Goal: Task Accomplishment & Management: Manage account settings

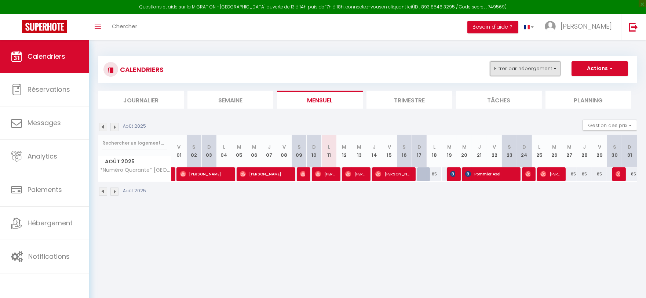
click at [511, 71] on button "Filtrer par hébergement" at bounding box center [525, 68] width 70 height 15
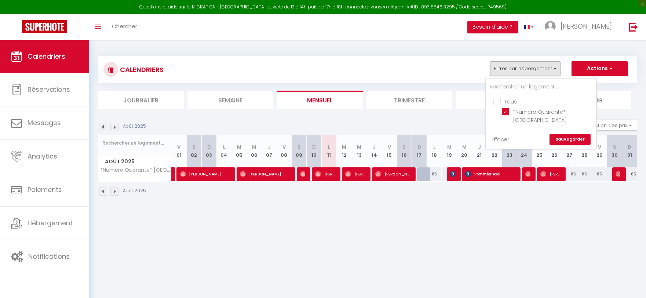
click at [495, 103] on input "Tous" at bounding box center [548, 100] width 110 height 7
checkbox input "false"
click at [565, 142] on link "Sauvegarder" at bounding box center [569, 139] width 41 height 11
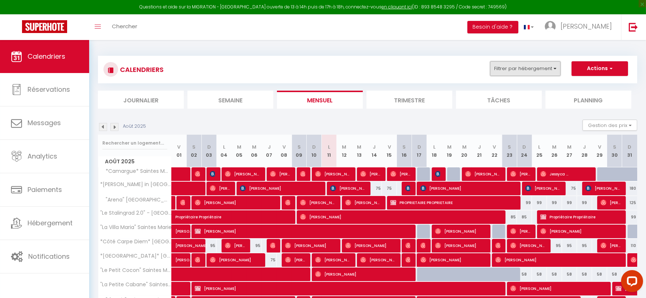
click at [511, 65] on button "Filtrer par hébergement" at bounding box center [525, 68] width 70 height 15
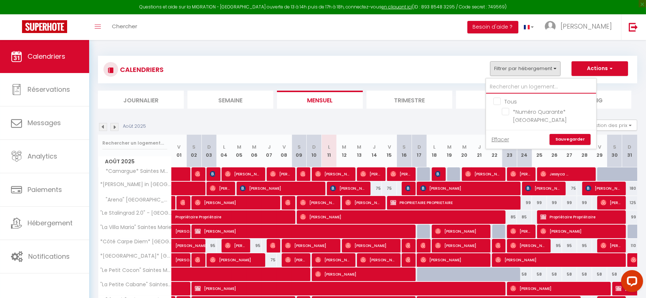
click at [496, 83] on input "text" at bounding box center [541, 86] width 110 height 13
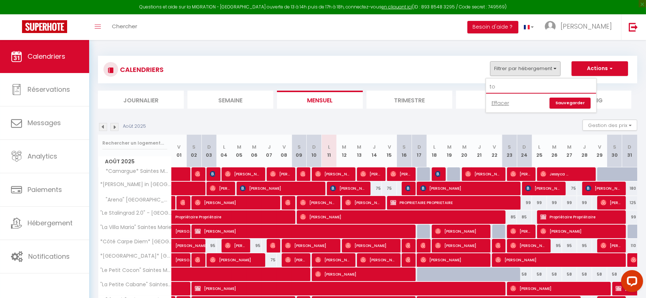
type input "t"
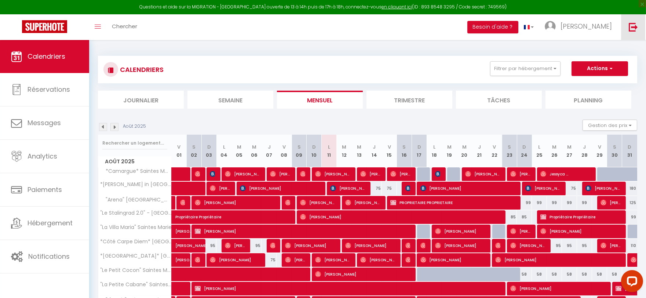
click at [632, 28] on img at bounding box center [633, 26] width 9 height 9
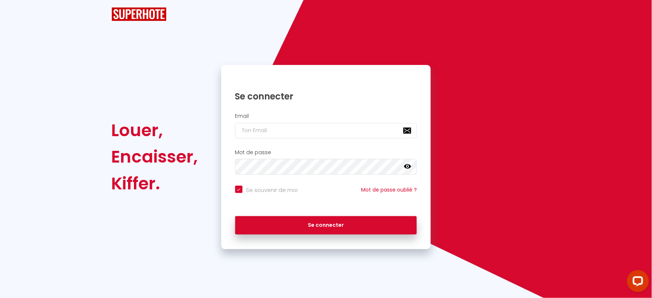
checkbox input "true"
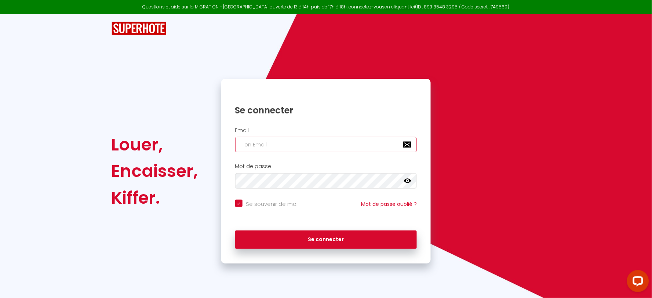
type input "[EMAIL_ADDRESS][DOMAIN_NAME]"
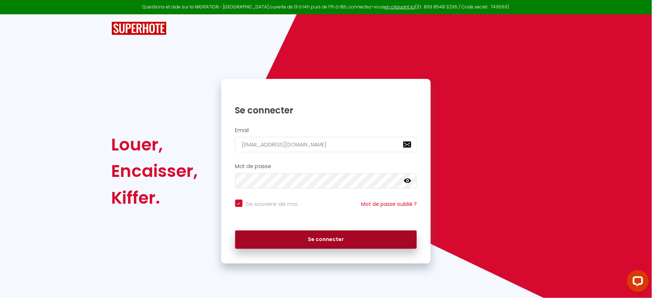
click at [318, 243] on button "Se connecter" at bounding box center [326, 239] width 182 height 18
checkbox input "true"
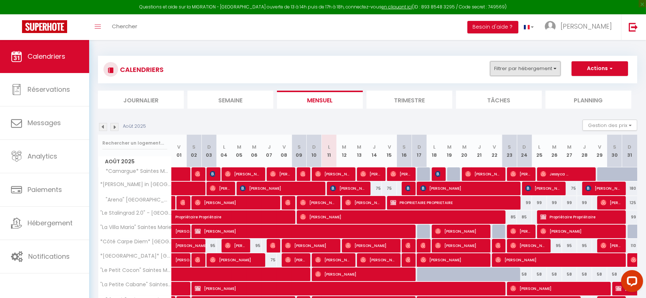
click at [515, 64] on button "Filtrer par hébergement" at bounding box center [525, 68] width 70 height 15
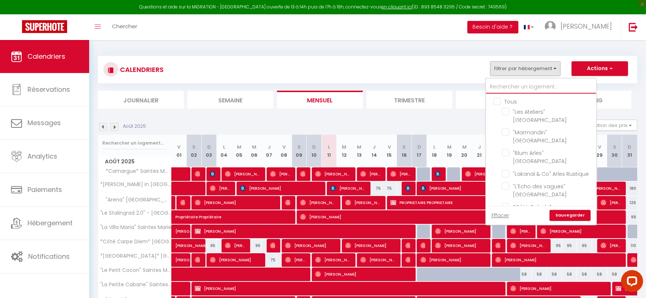
click at [509, 85] on input "text" at bounding box center [541, 86] width 110 height 13
type input "t"
checkbox input "false"
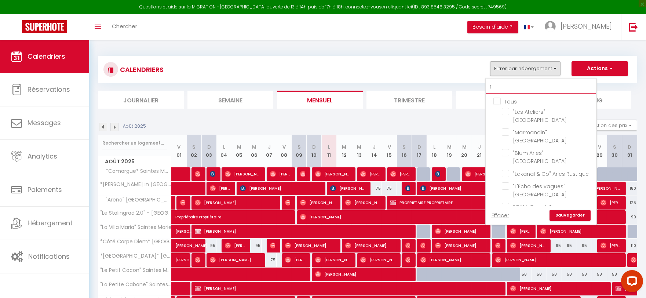
checkbox input "false"
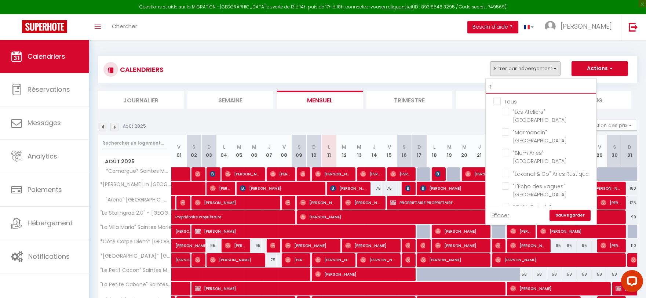
checkbox input "false"
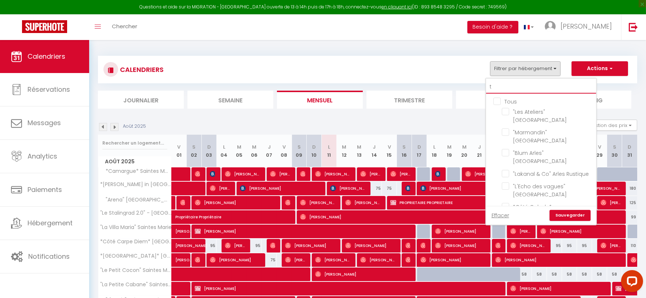
checkbox input "false"
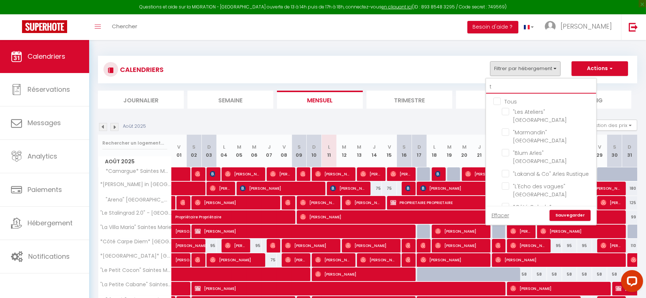
checkbox input "false"
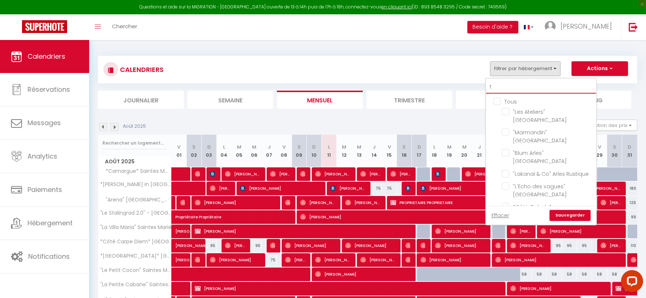
checkbox input "false"
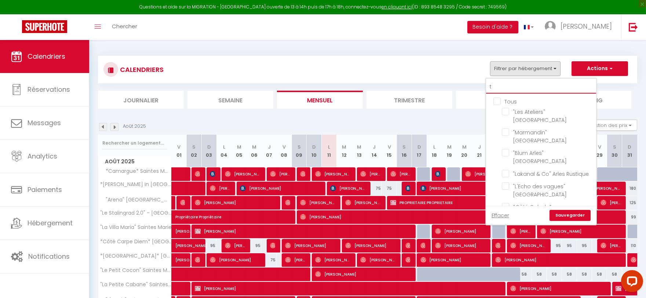
checkbox input "false"
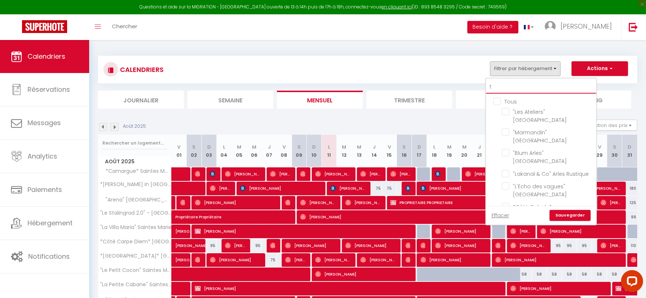
checkbox input "false"
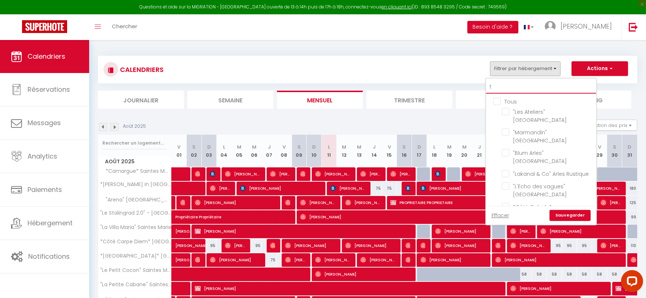
checkbox input "false"
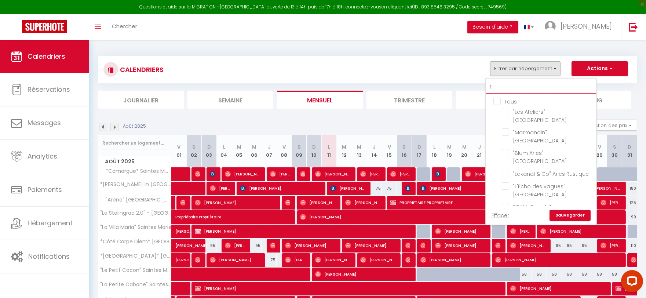
checkbox input "false"
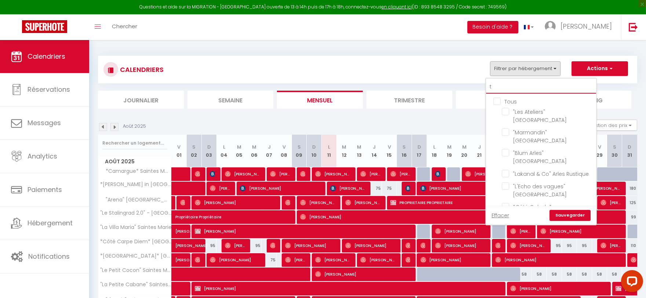
checkbox input "false"
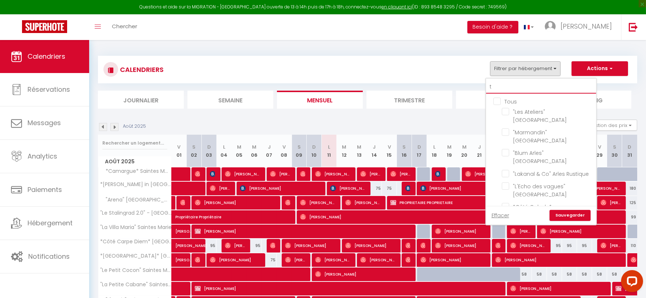
checkbox input "false"
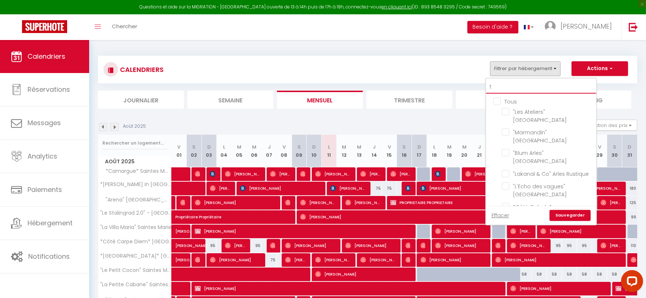
checkbox input "false"
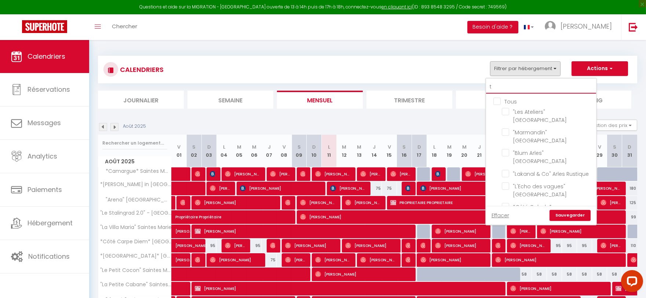
checkbox input "false"
type input "to"
checkbox input "false"
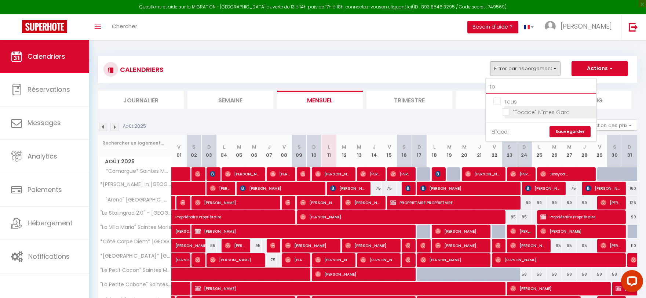
type input "to"
click at [506, 109] on input ""Tocade" Nîmes Gard" at bounding box center [548, 111] width 92 height 7
checkbox input "true"
click at [563, 128] on link "Sauvegarder" at bounding box center [569, 131] width 41 height 11
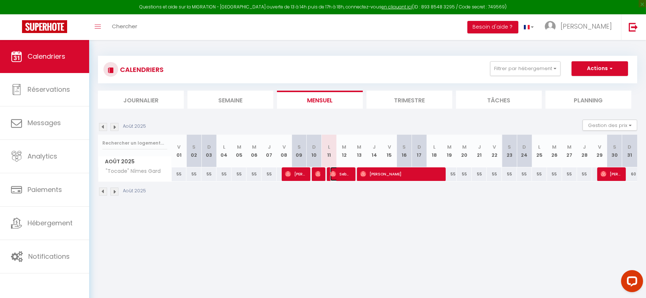
click at [334, 173] on img at bounding box center [333, 174] width 6 height 6
select select "KO"
select select "0"
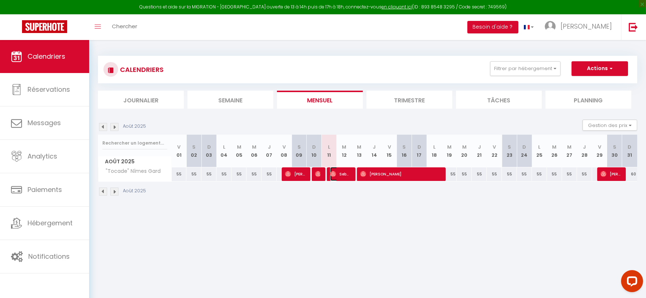
select select "1"
select select
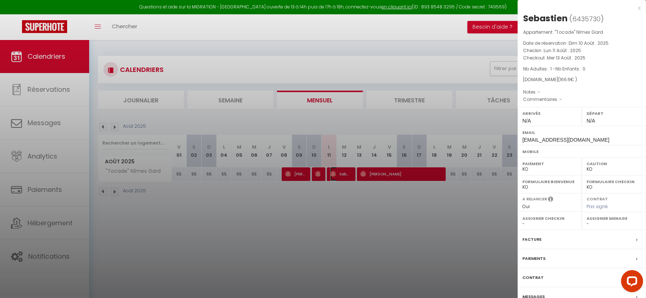
select select "16634"
click at [290, 265] on div at bounding box center [323, 149] width 646 height 298
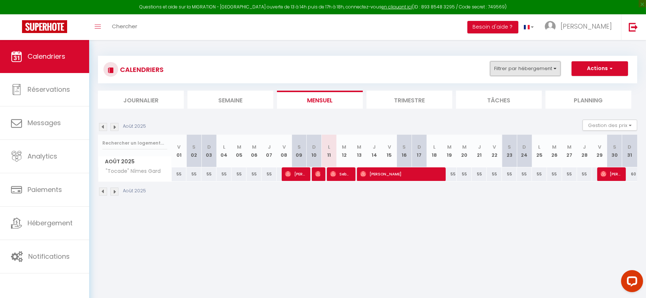
click at [514, 72] on button "Filtrer par hébergement" at bounding box center [525, 68] width 70 height 15
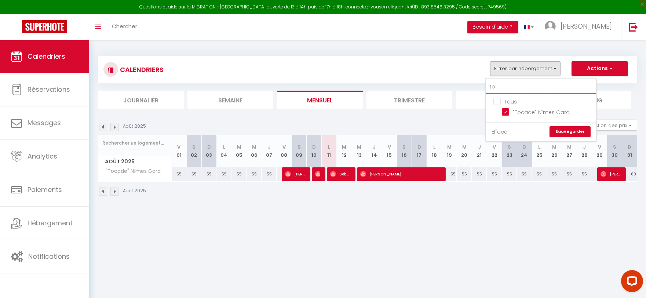
click at [506, 88] on input "to" at bounding box center [541, 86] width 110 height 13
type input "t"
checkbox input "false"
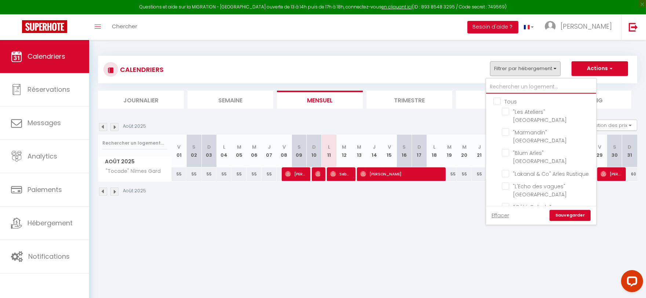
type input "e"
checkbox input "false"
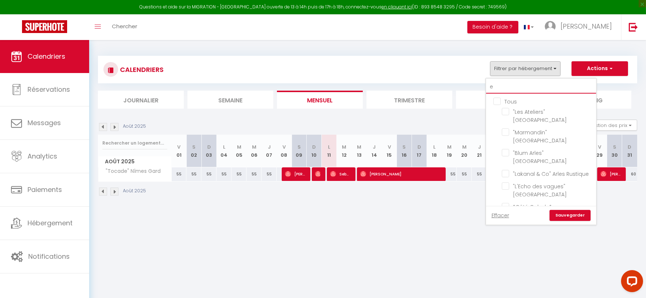
checkbox input "false"
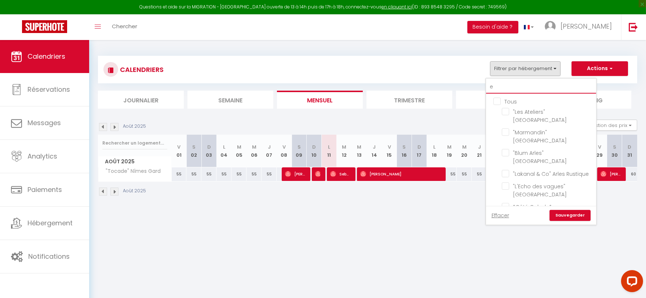
checkbox input "false"
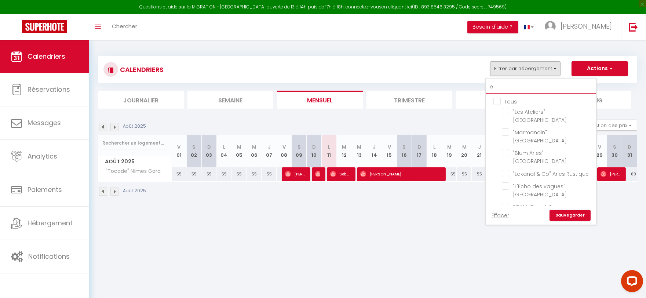
checkbox input "false"
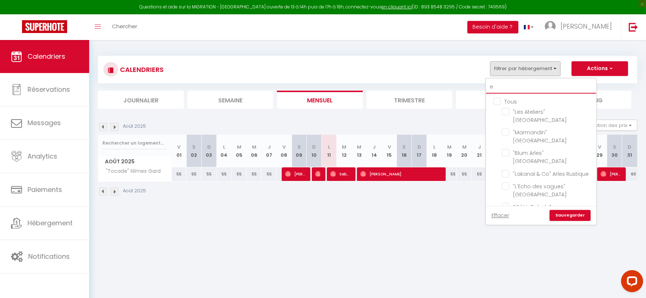
checkbox input "false"
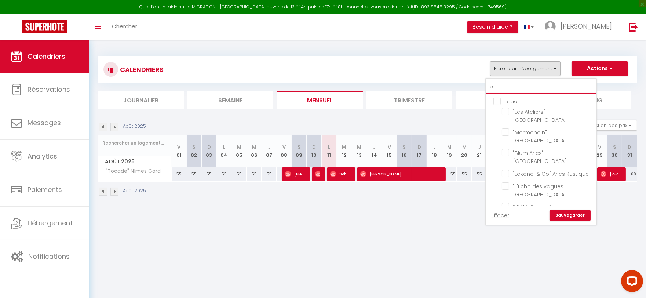
checkbox input "false"
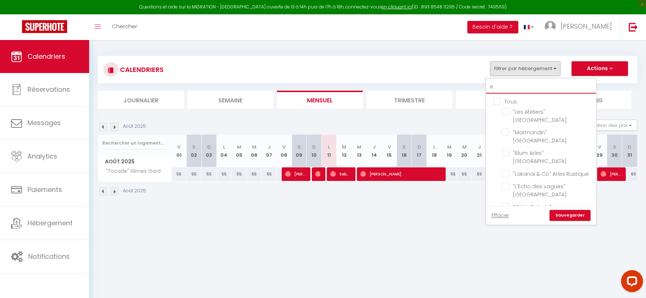
checkbox input "false"
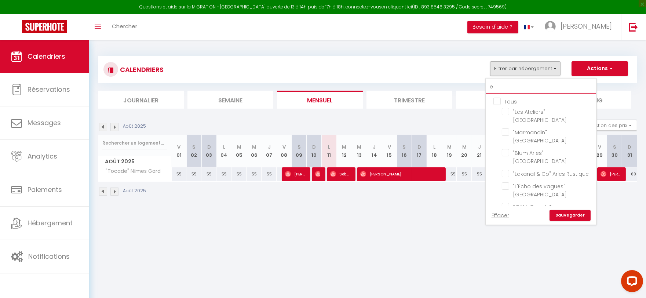
checkbox input "false"
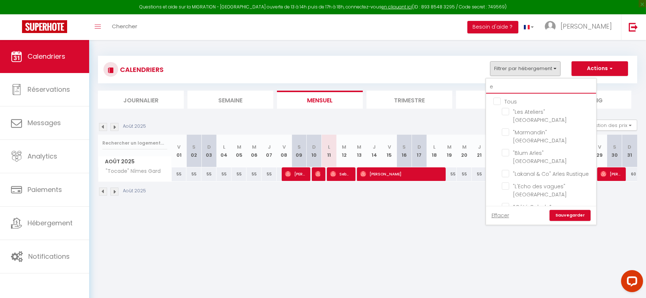
checkbox input "false"
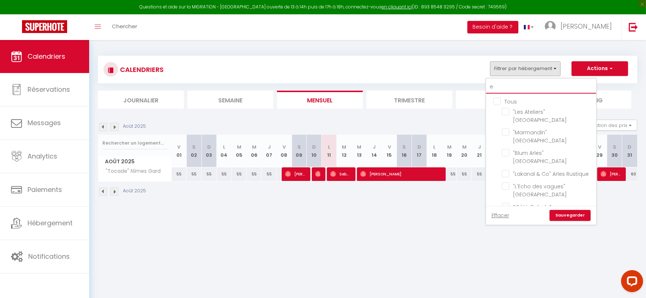
checkbox input "false"
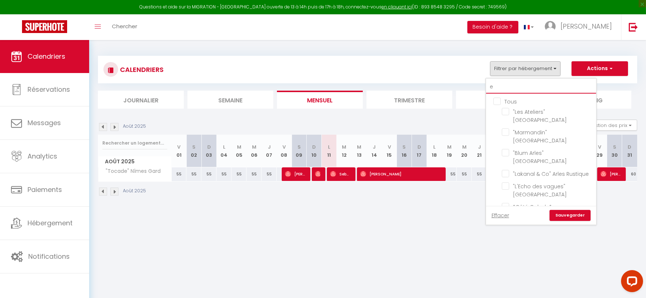
checkbox input "false"
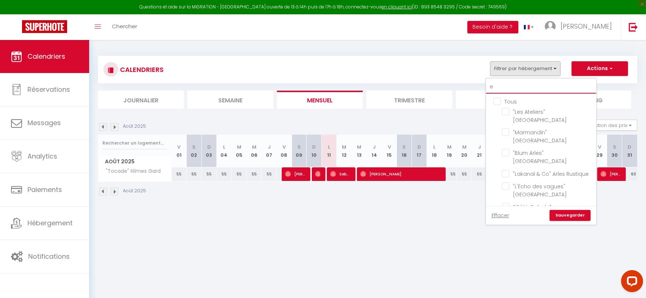
checkbox input "false"
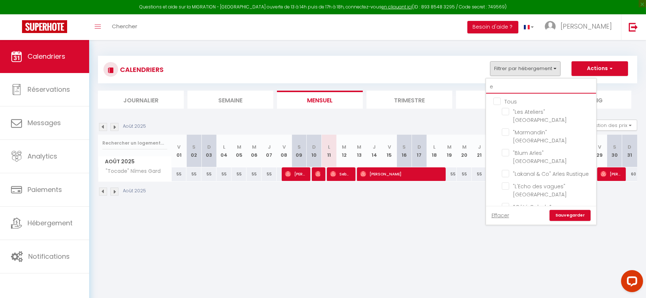
checkbox input "false"
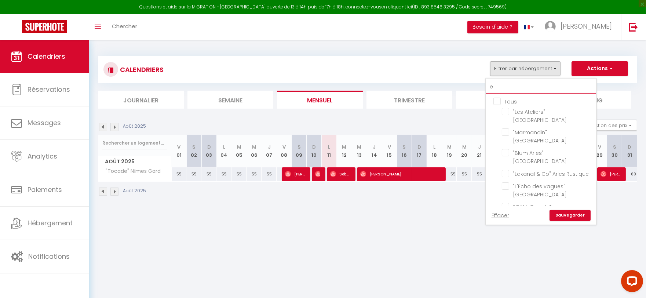
checkbox input "false"
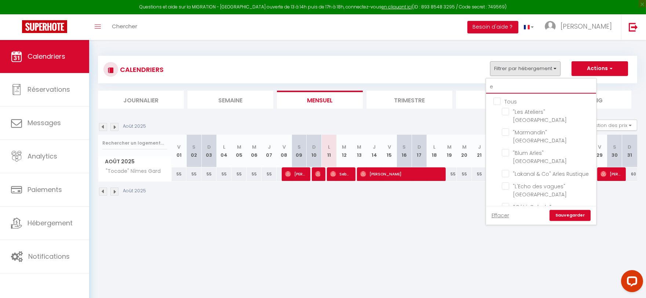
checkbox input "false"
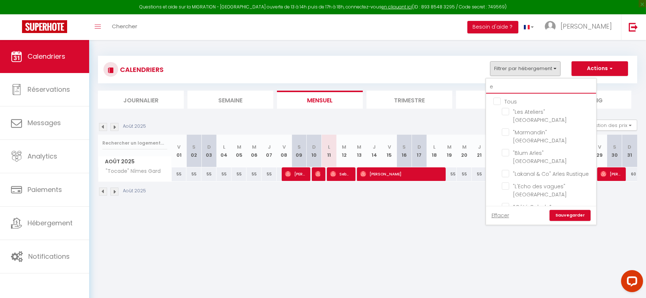
checkbox input "false"
type input "es"
checkbox input "false"
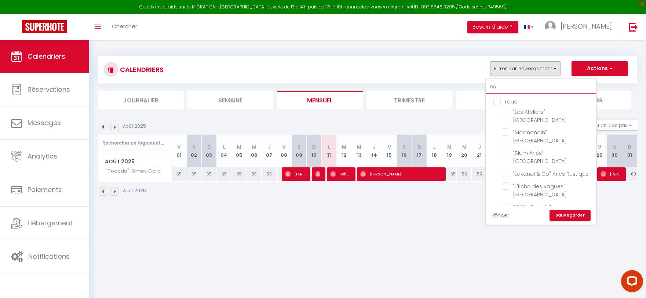
checkbox input "false"
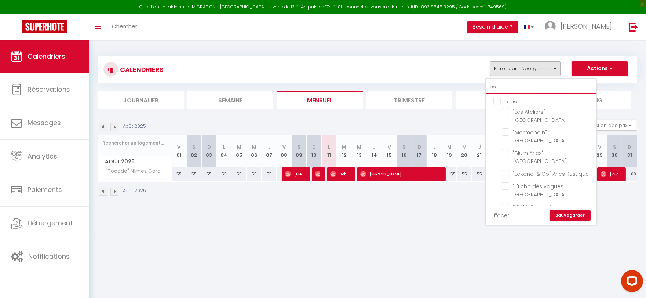
checkbox input "false"
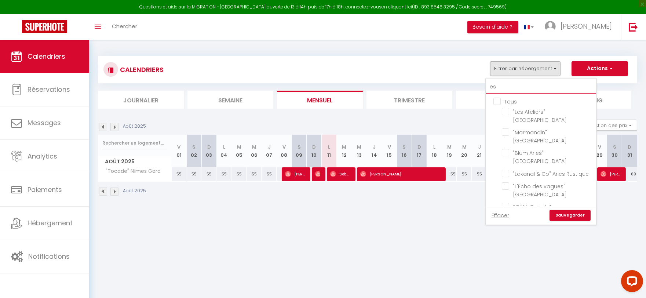
checkbox input "false"
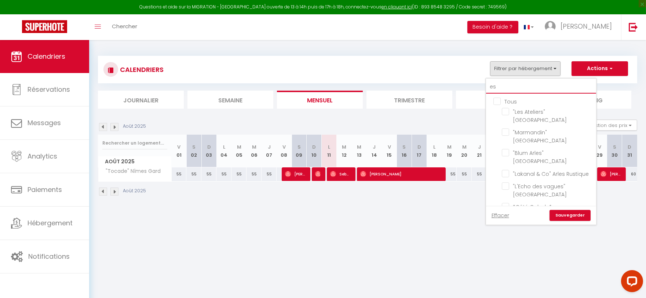
checkbox input "false"
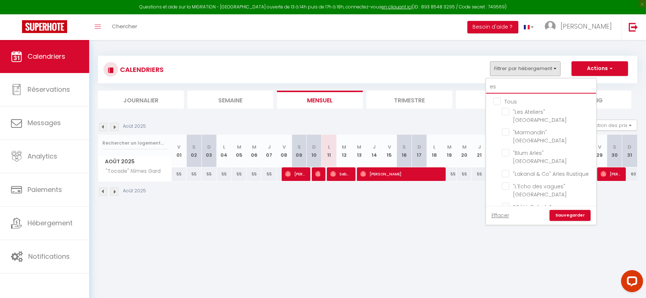
checkbox input "false"
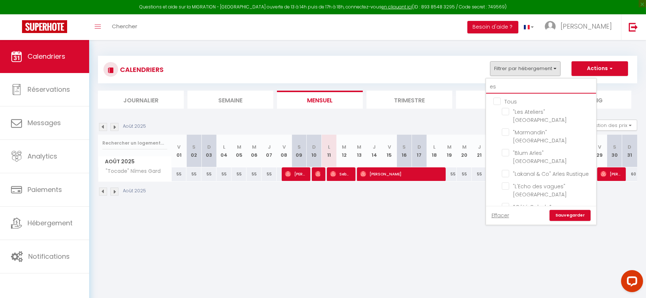
checkbox input "false"
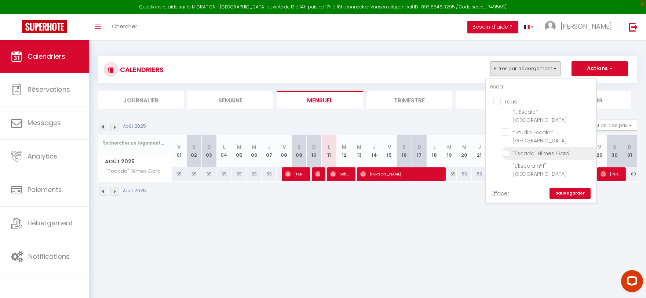
click at [507, 149] on input ""Escada" Nîmes Gard" at bounding box center [548, 152] width 92 height 7
click at [576, 188] on link "Sauvegarder" at bounding box center [569, 193] width 41 height 11
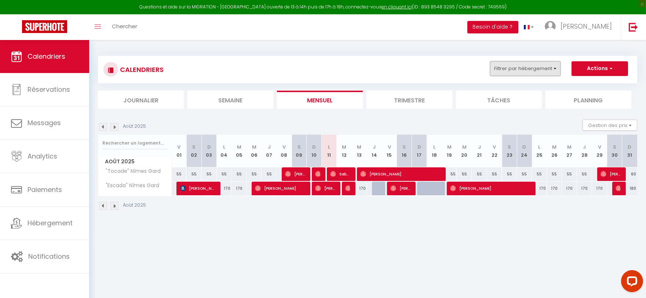
click at [532, 67] on button "Filtrer par hébergement" at bounding box center [525, 68] width 70 height 15
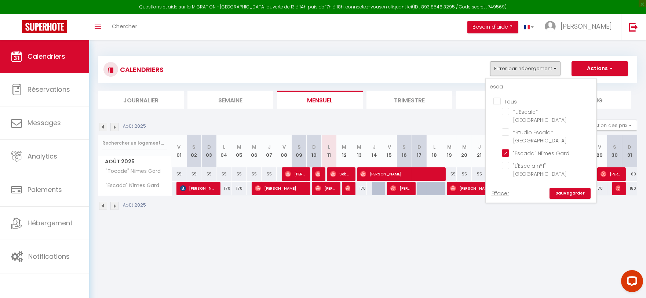
click at [497, 100] on input "Tous" at bounding box center [548, 100] width 110 height 7
click at [571, 188] on link "Sauvegarder" at bounding box center [569, 193] width 41 height 11
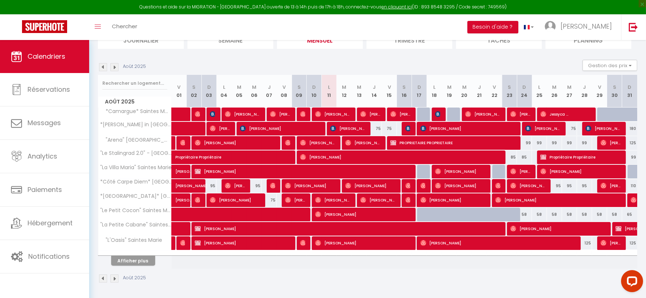
scroll to position [61, 0]
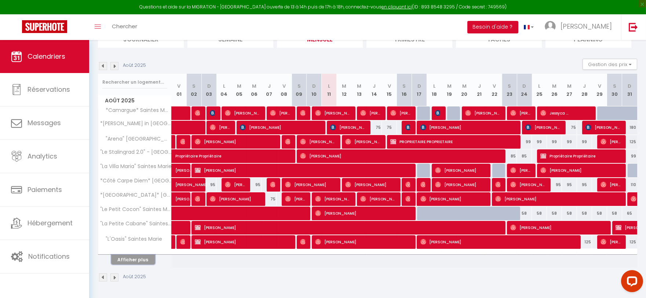
click at [141, 260] on button "Afficher plus" at bounding box center [133, 259] width 44 height 10
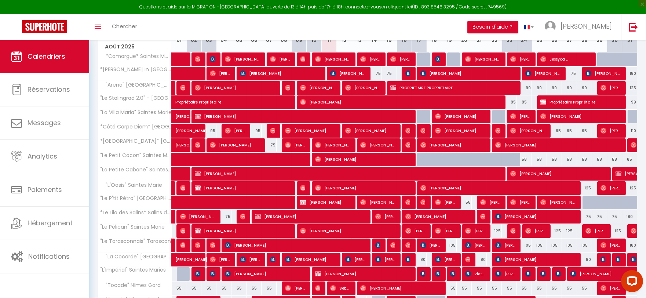
scroll to position [204, 0]
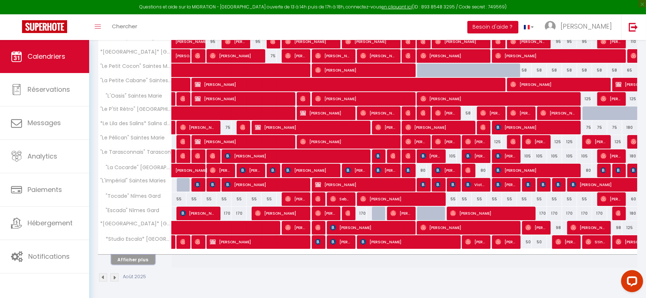
click at [124, 262] on button "Afficher plus" at bounding box center [133, 259] width 44 height 10
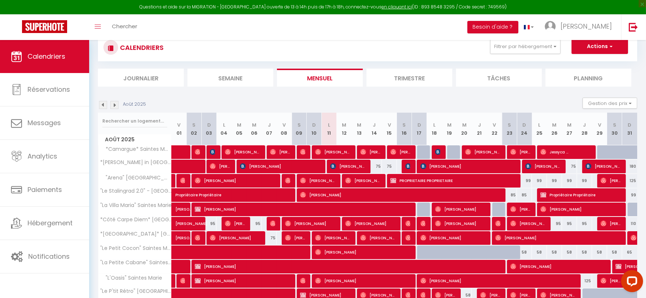
scroll to position [0, 0]
